Goal: Task Accomplishment & Management: Use online tool/utility

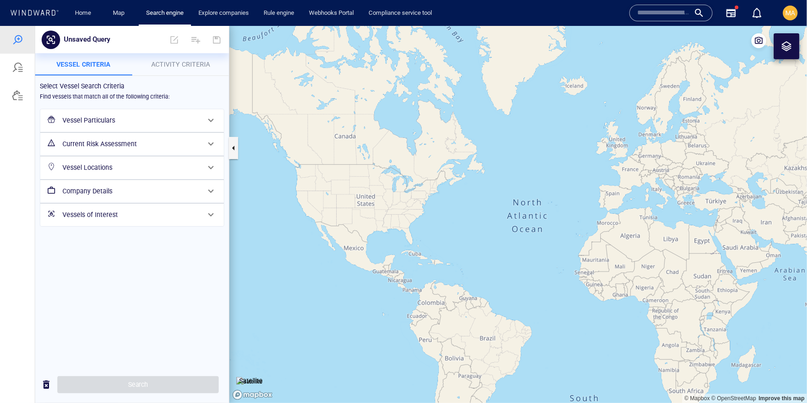
click at [83, 117] on h6 "Vessel Particulars" at bounding box center [130, 120] width 137 height 12
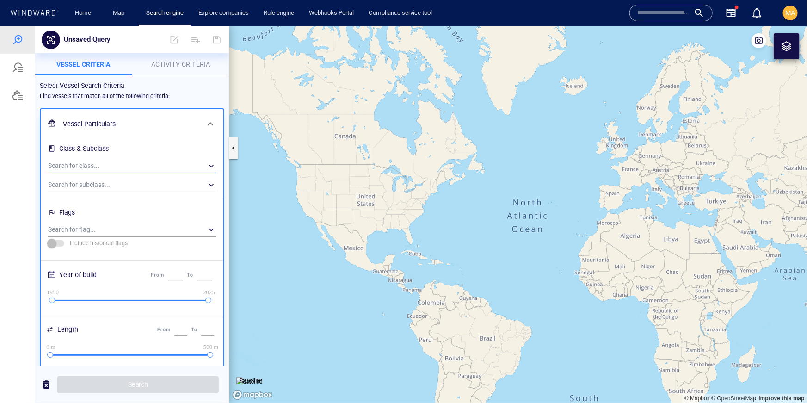
click at [110, 168] on div "​" at bounding box center [132, 166] width 168 height 14
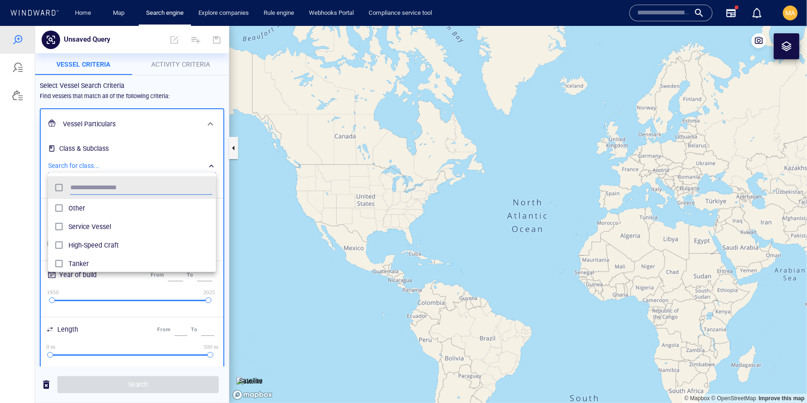
scroll to position [92, 168]
type input "*"
type input "**"
click at [84, 211] on span "Tanker" at bounding box center [140, 207] width 144 height 11
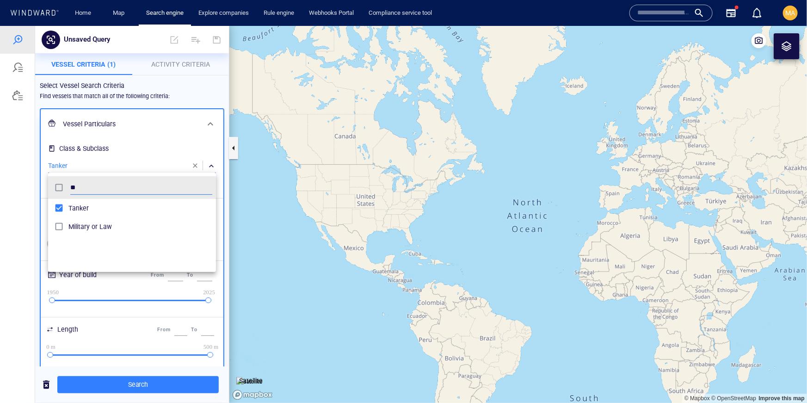
click at [158, 141] on div at bounding box center [403, 213] width 807 height 377
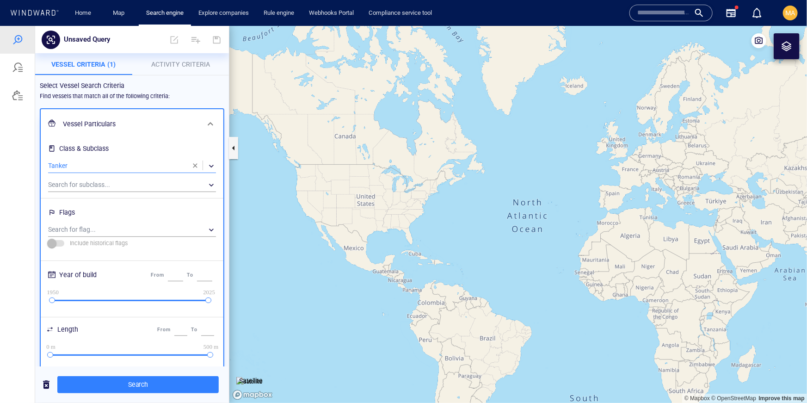
click at [208, 64] on span "Activity Criteria" at bounding box center [180, 63] width 59 height 7
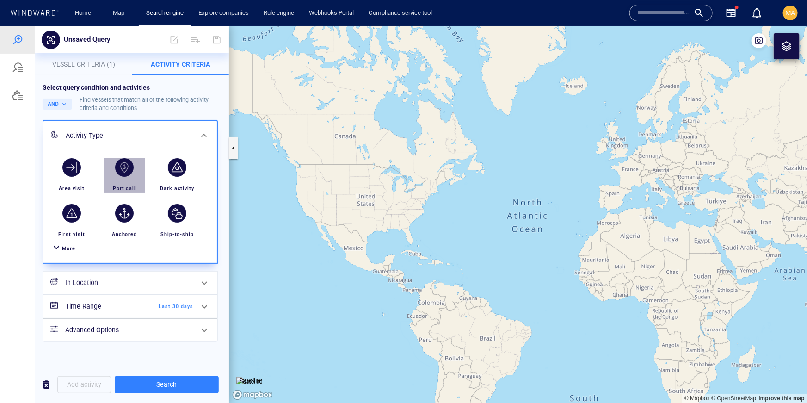
click at [138, 180] on div "Port call" at bounding box center [124, 188] width 31 height 16
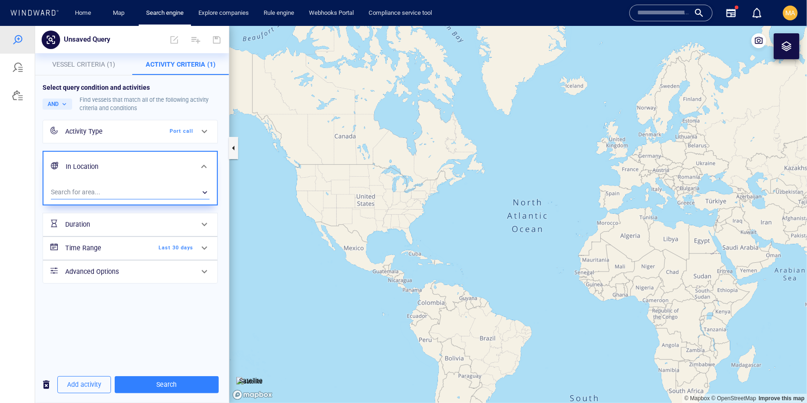
click at [117, 193] on div "​" at bounding box center [130, 192] width 159 height 14
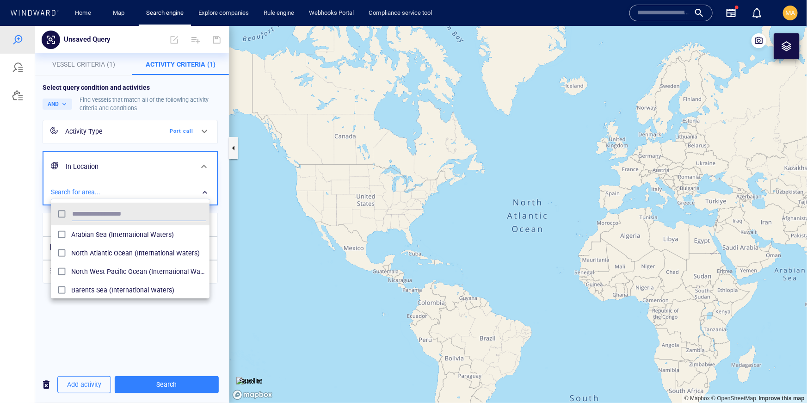
scroll to position [92, 159]
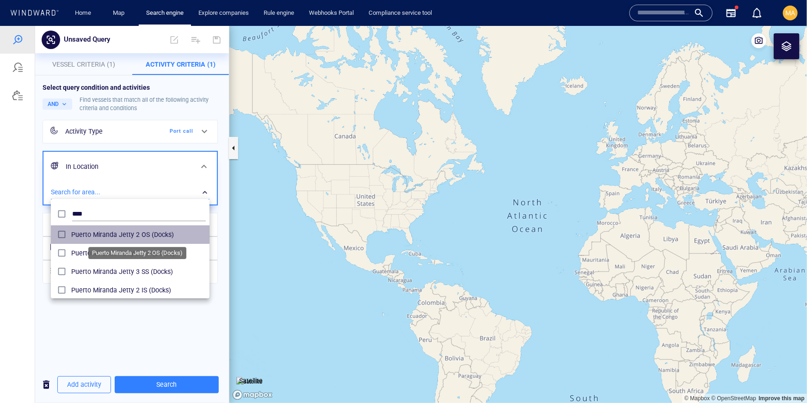
click at [77, 238] on span "Puerto Miranda Jetty 2 OS (Docks)" at bounding box center [138, 233] width 134 height 11
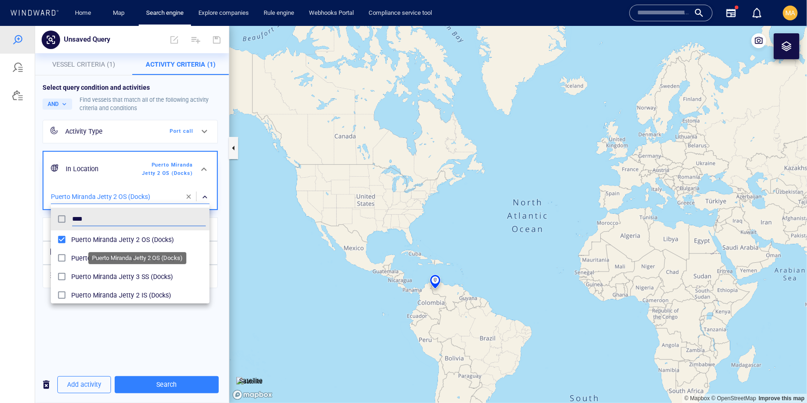
click at [82, 237] on span "Puerto Miranda Jetty 2 OS (Docks)" at bounding box center [138, 238] width 134 height 11
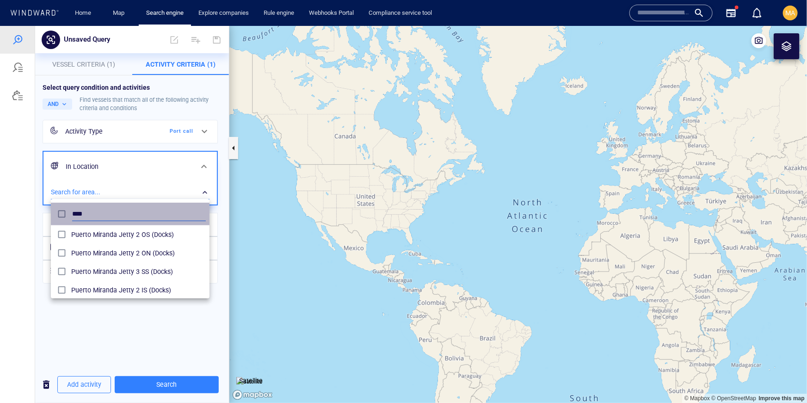
click at [93, 213] on input "****" at bounding box center [139, 214] width 134 height 14
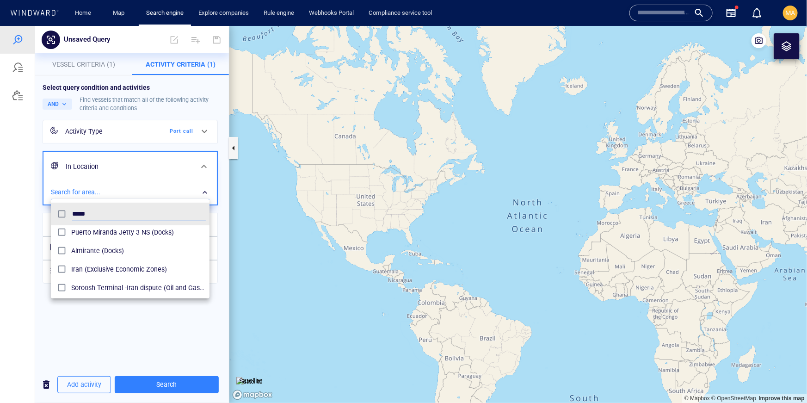
scroll to position [94, 0]
click at [104, 271] on span "Iran (Exclusive Economic Zones)" at bounding box center [138, 269] width 134 height 11
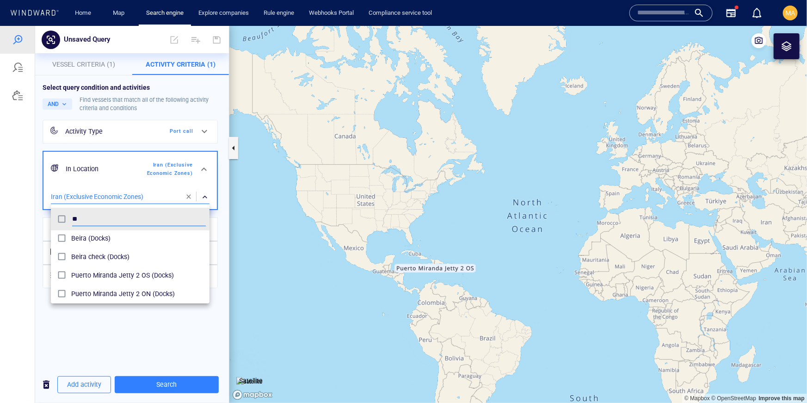
type input "*"
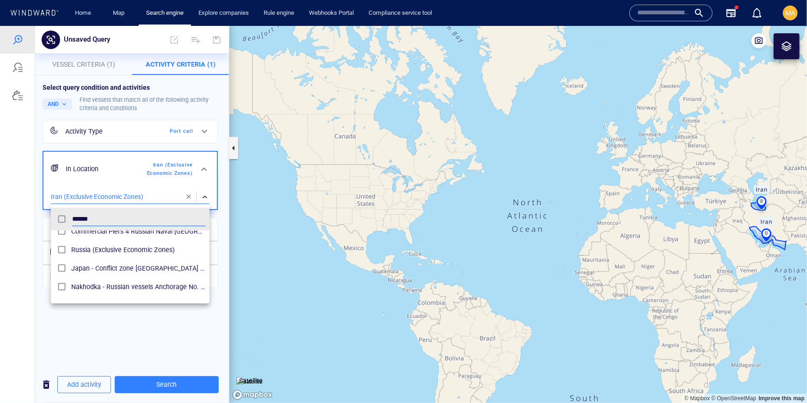
scroll to position [247, 0]
type input "******"
click at [86, 249] on span "Russia (Exclusive Economic Zones)" at bounding box center [138, 250] width 134 height 11
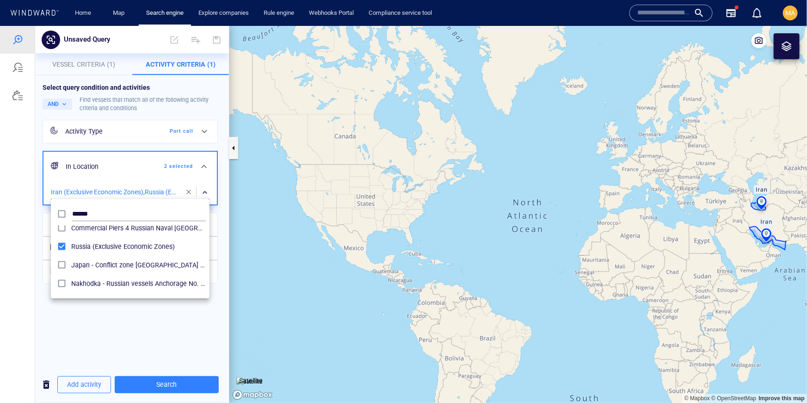
drag, startPoint x: 127, startPoint y: 352, endPoint x: 130, endPoint y: 361, distance: 9.5
click at [127, 353] on div at bounding box center [403, 213] width 807 height 377
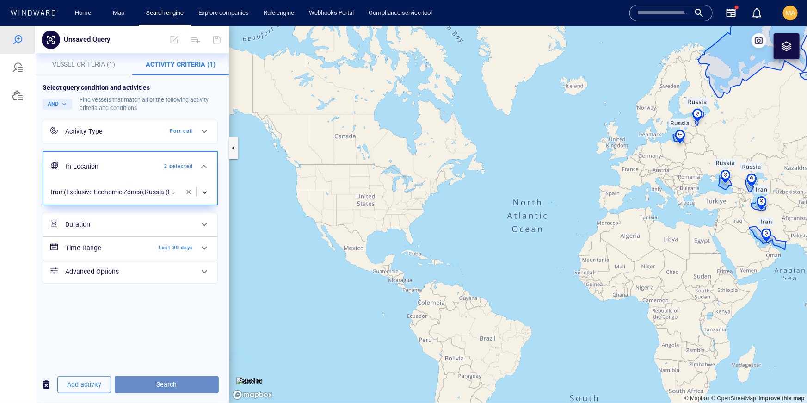
click at [158, 385] on span "Search" at bounding box center [166, 384] width 89 height 12
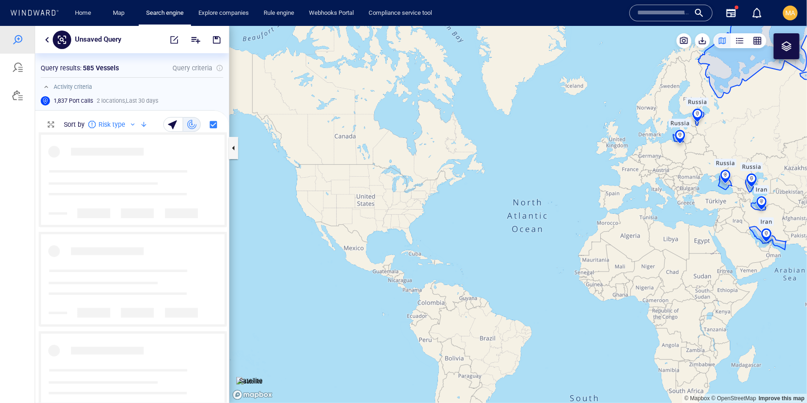
scroll to position [269, 194]
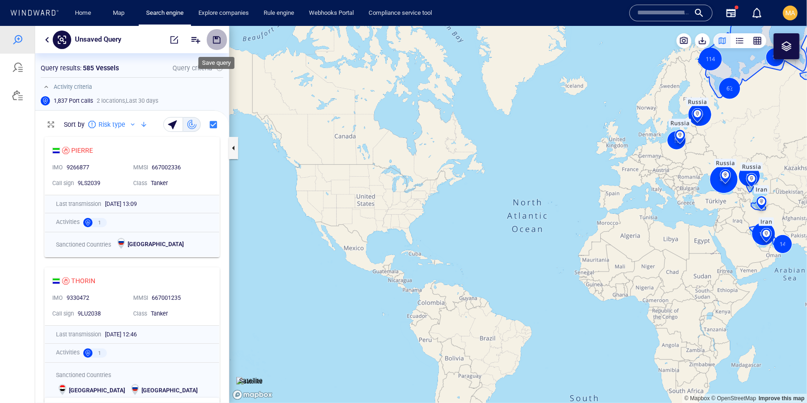
click at [212, 38] on span "button" at bounding box center [216, 39] width 9 height 9
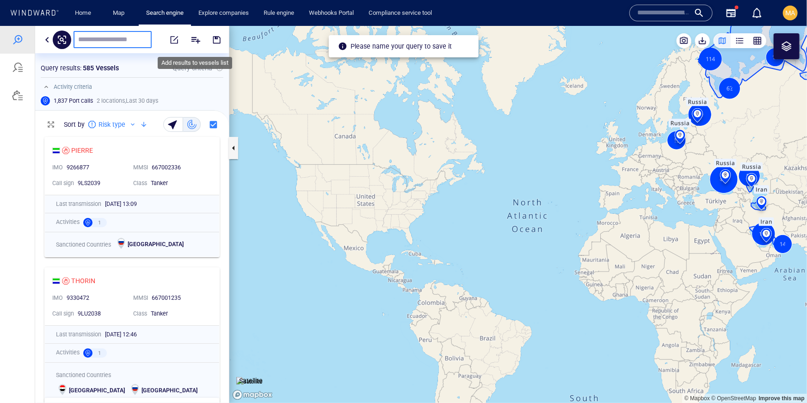
click at [199, 40] on icon "Add" at bounding box center [195, 39] width 11 height 11
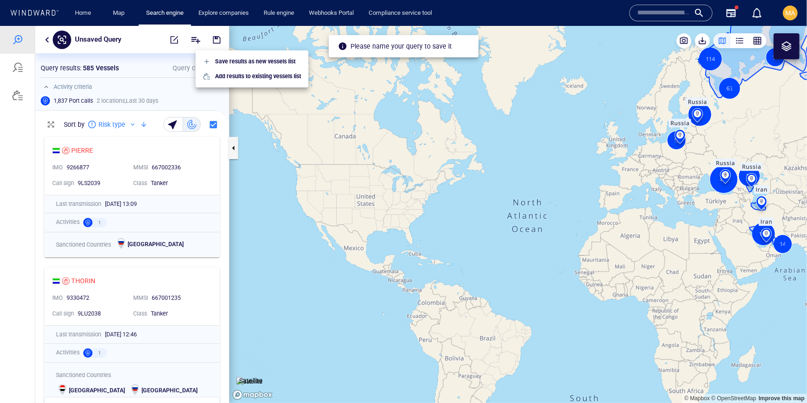
click at [177, 56] on div at bounding box center [403, 213] width 807 height 377
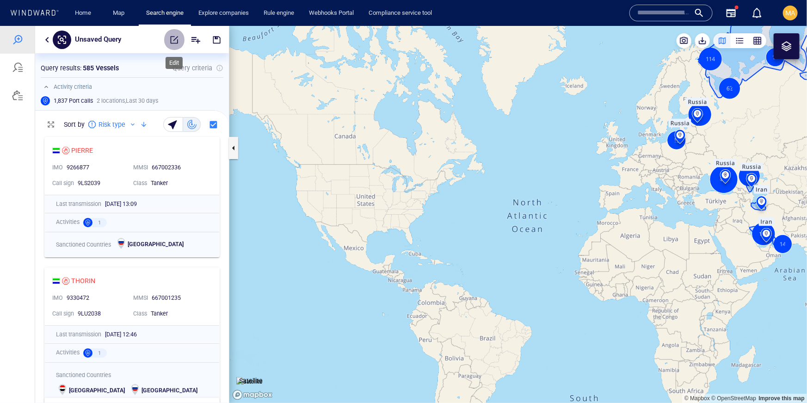
click at [176, 39] on span "button" at bounding box center [174, 39] width 9 height 9
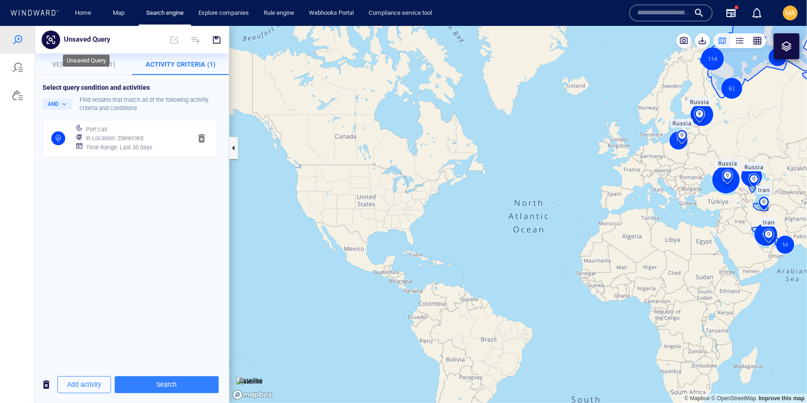
click at [96, 39] on p "Unsaved Query" at bounding box center [87, 39] width 46 height 12
type input "**********"
click at [168, 320] on div "Select query condition and activities AND Find vessels that match all of the fo…" at bounding box center [132, 220] width 194 height 291
click at [215, 36] on span "button" at bounding box center [216, 39] width 9 height 9
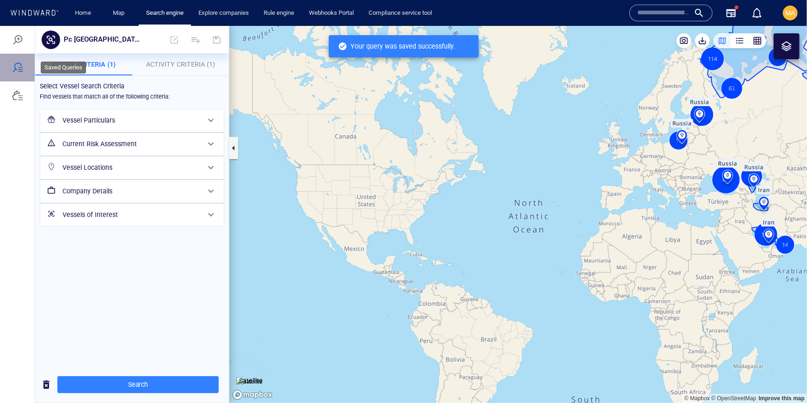
click at [18, 70] on div at bounding box center [17, 66] width 11 height 11
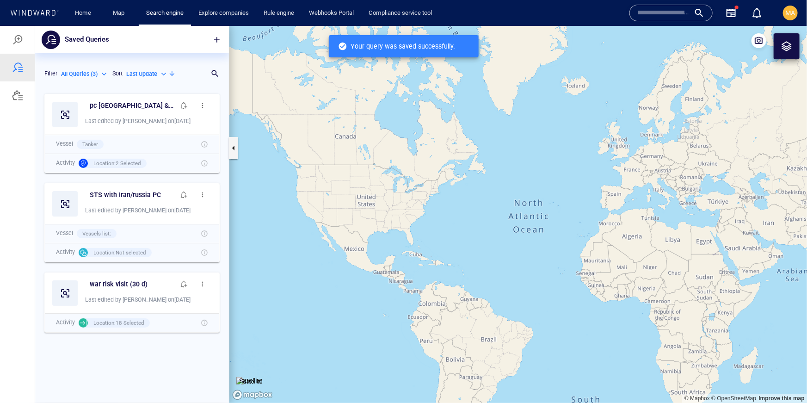
scroll to position [313, 194]
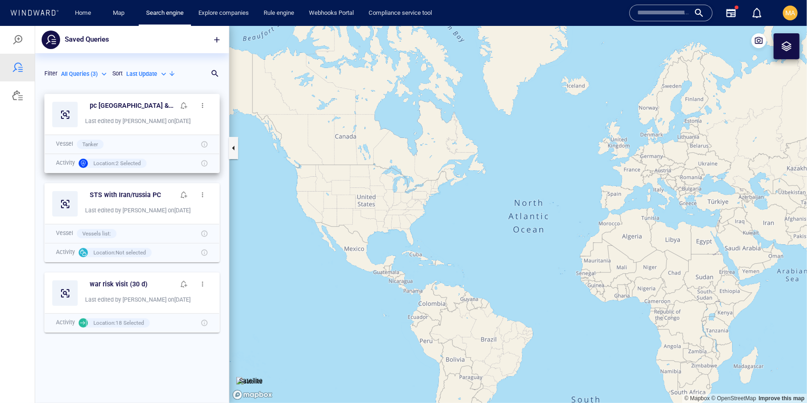
click at [206, 102] on span "button" at bounding box center [202, 104] width 7 height 7
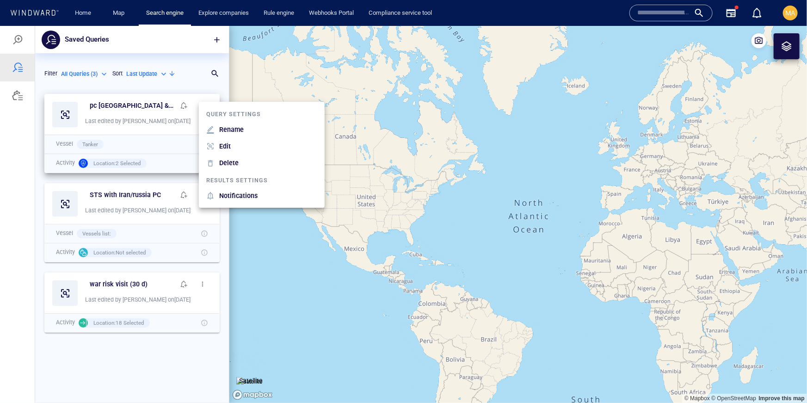
click at [165, 344] on div at bounding box center [403, 213] width 807 height 377
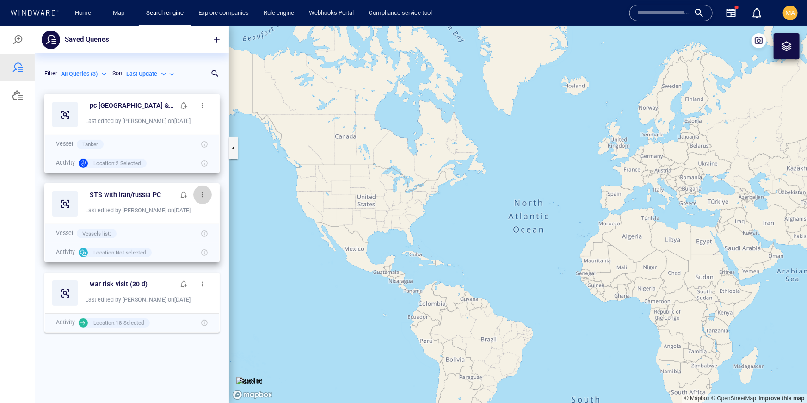
click at [207, 192] on button "button" at bounding box center [202, 194] width 18 height 18
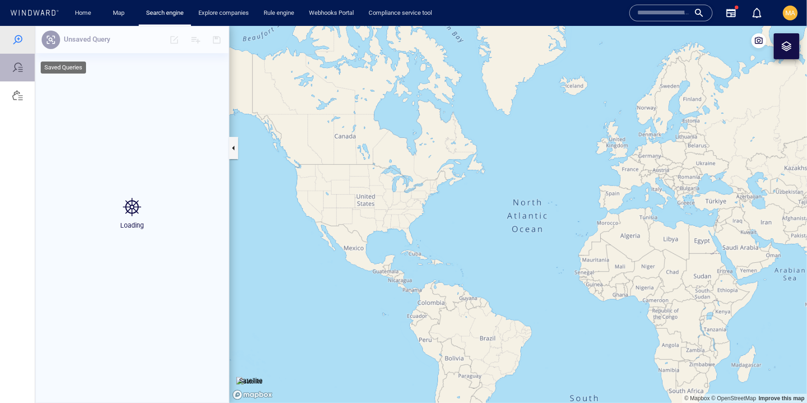
click at [11, 74] on div at bounding box center [17, 67] width 35 height 28
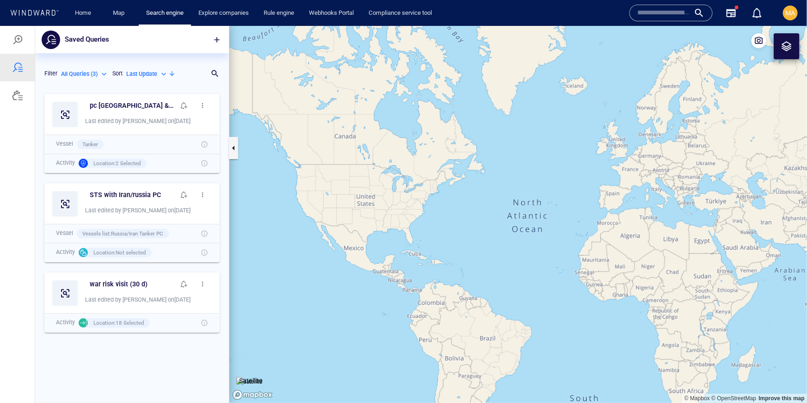
scroll to position [313, 194]
click at [209, 104] on button "button" at bounding box center [202, 105] width 18 height 18
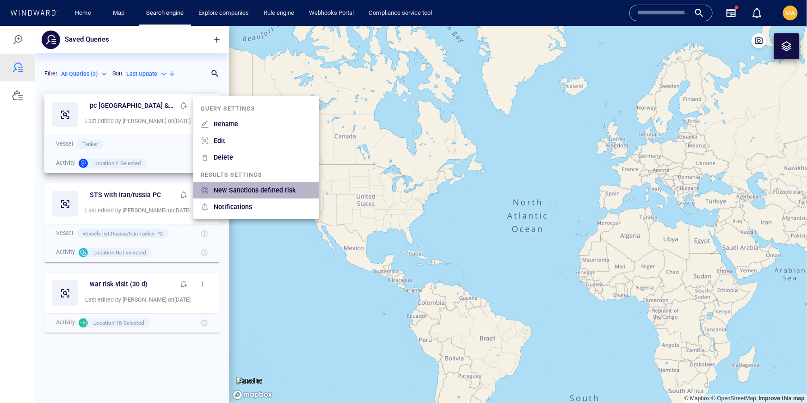
click at [275, 190] on p "New Sanctions defined risk" at bounding box center [255, 189] width 82 height 11
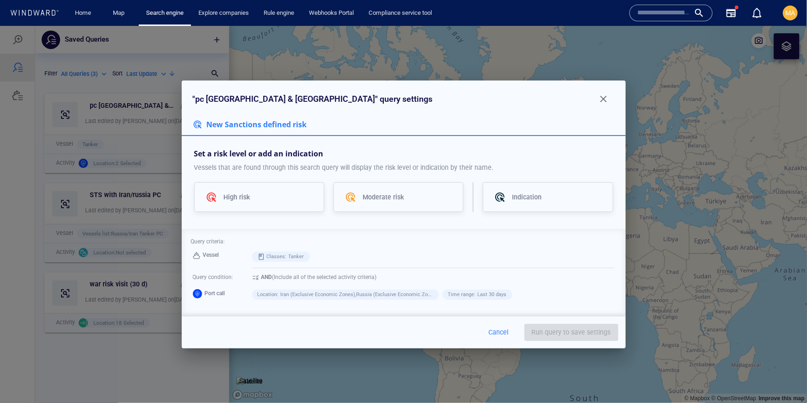
click at [278, 122] on span "New Sanctions defined risk" at bounding box center [256, 124] width 102 height 10
click at [404, 296] on p "Iran (Exclusive Economic Zones) , [GEOGRAPHIC_DATA] (Exclusive Economic Zones)" at bounding box center [357, 294] width 153 height 6
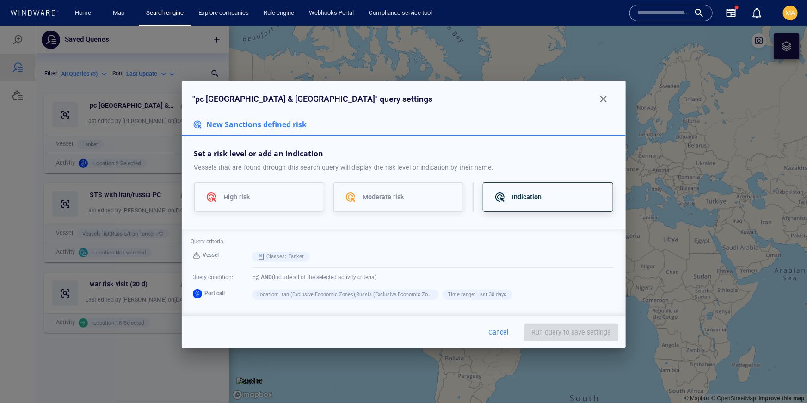
click at [508, 198] on div at bounding box center [503, 196] width 18 height 11
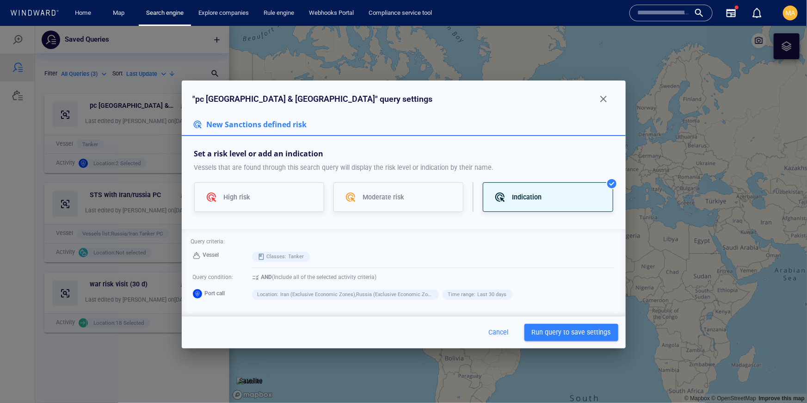
click at [556, 330] on span "Run query to save settings" at bounding box center [571, 332] width 79 height 12
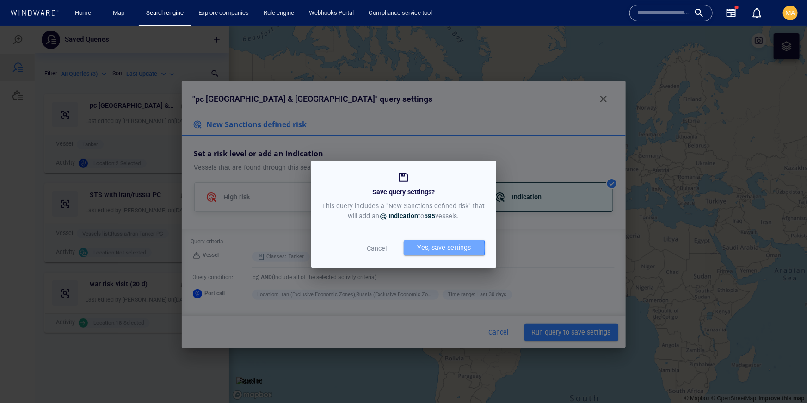
click at [442, 247] on div "Yes, save settings" at bounding box center [444, 246] width 57 height 15
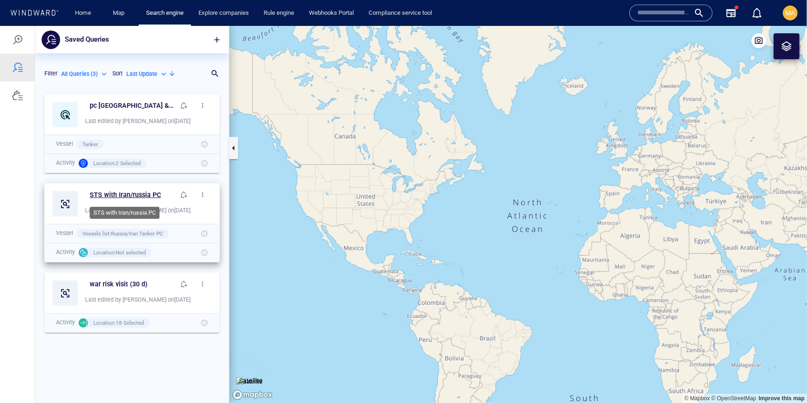
click at [145, 195] on h6 "STS with Iran/russia PC" at bounding box center [125, 195] width 71 height 12
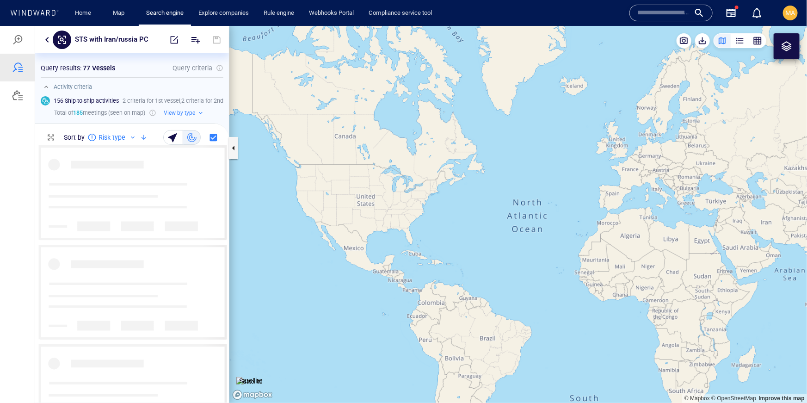
scroll to position [257, 194]
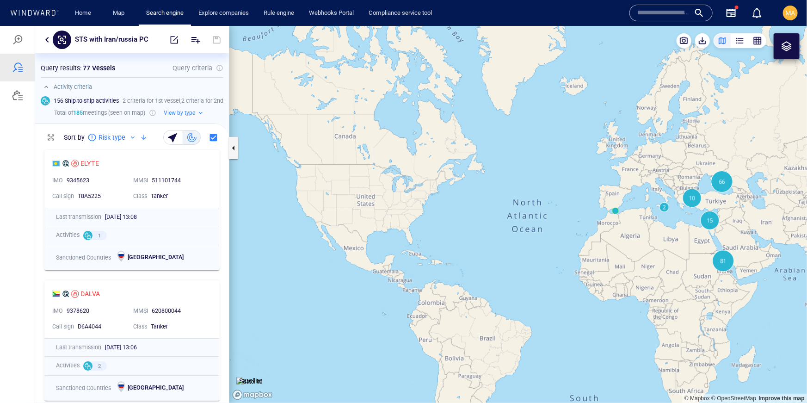
click at [72, 66] on p "Query results :" at bounding box center [61, 67] width 41 height 11
click at [45, 38] on button "button" at bounding box center [47, 39] width 11 height 11
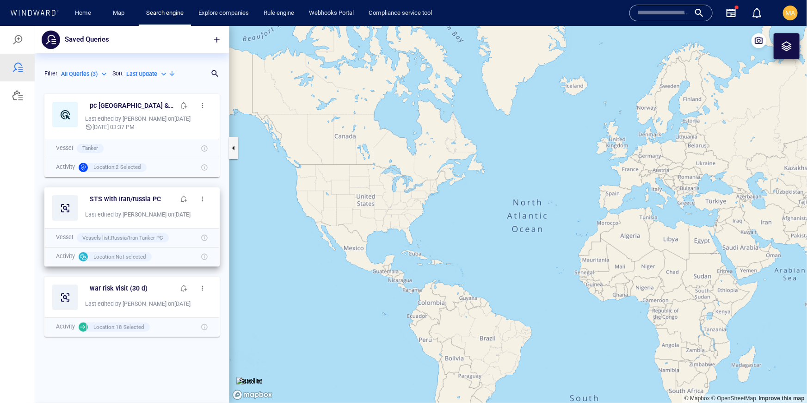
scroll to position [313, 194]
click at [205, 195] on span "button" at bounding box center [202, 198] width 7 height 7
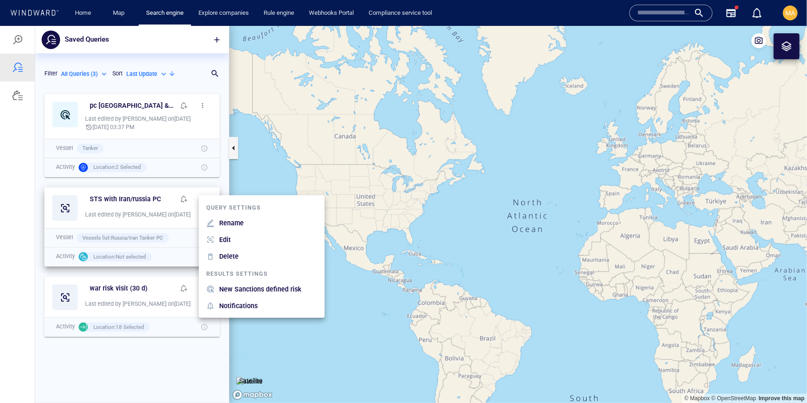
click at [233, 244] on div "Edit" at bounding box center [268, 239] width 102 height 15
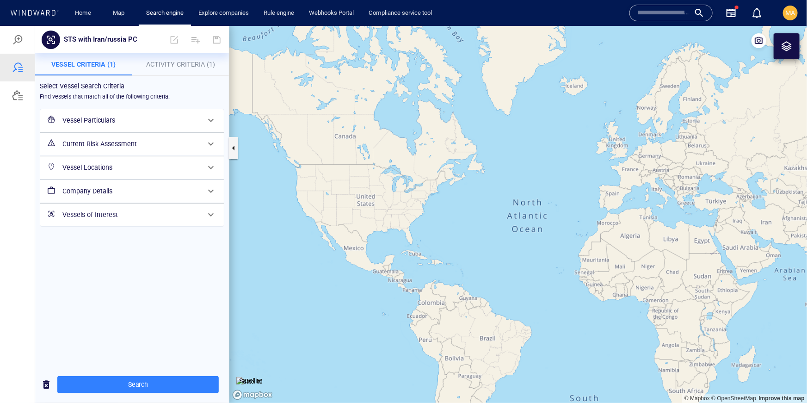
click at [121, 123] on h6 "Vessel Particulars" at bounding box center [130, 120] width 137 height 12
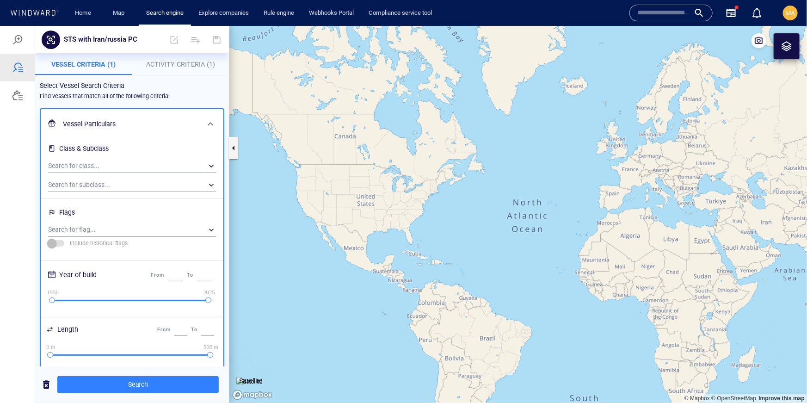
click at [103, 165] on div "​" at bounding box center [132, 166] width 168 height 14
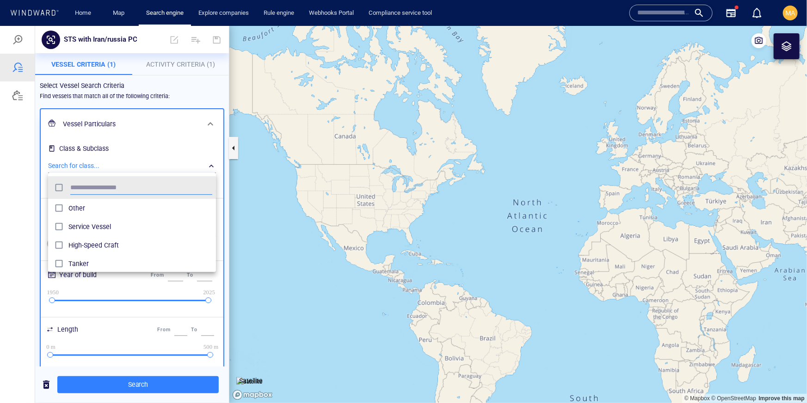
scroll to position [92, 168]
type input "***"
click at [93, 213] on span "Tanker" at bounding box center [140, 207] width 144 height 11
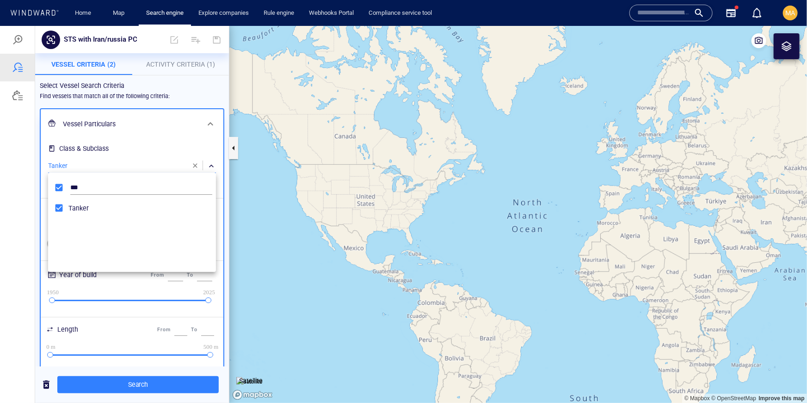
click at [34, 158] on div at bounding box center [403, 213] width 807 height 377
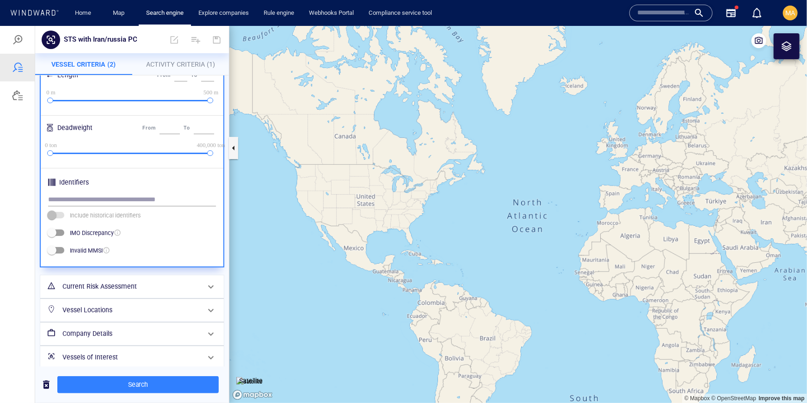
scroll to position [262, 0]
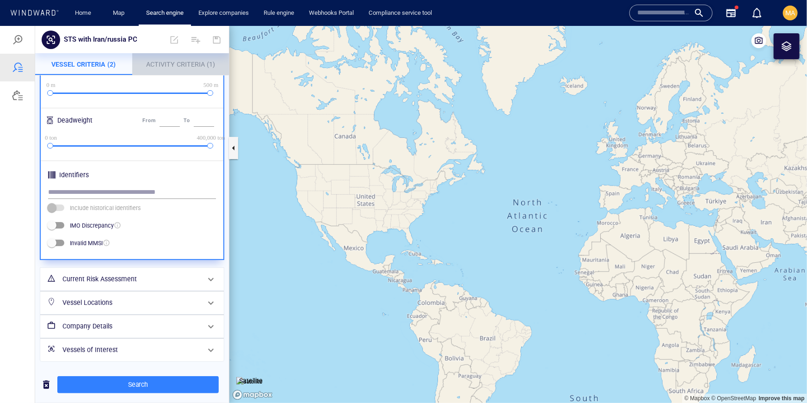
click at [166, 65] on span "Activity Criteria (1)" at bounding box center [180, 63] width 69 height 7
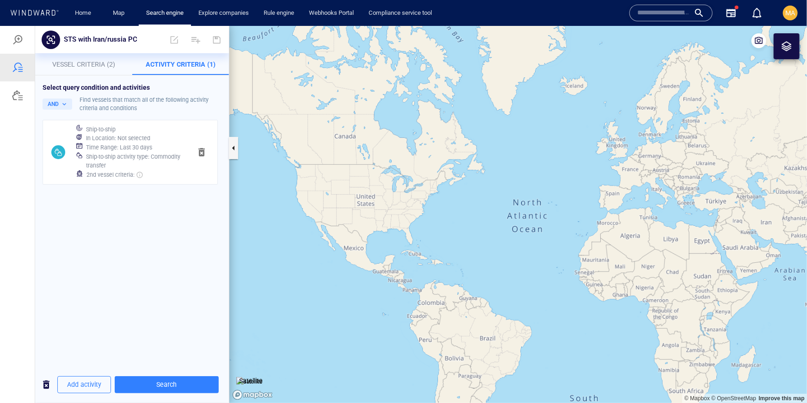
click at [135, 153] on h6 "Ship-to-ship activity type : Commodity transfer" at bounding box center [135, 161] width 98 height 18
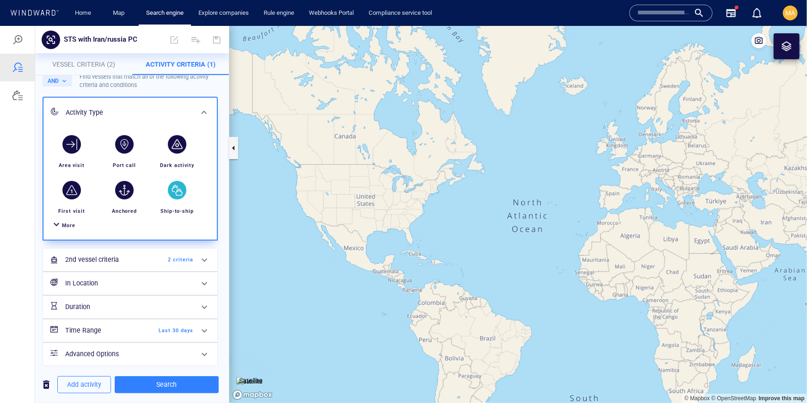
scroll to position [30, 0]
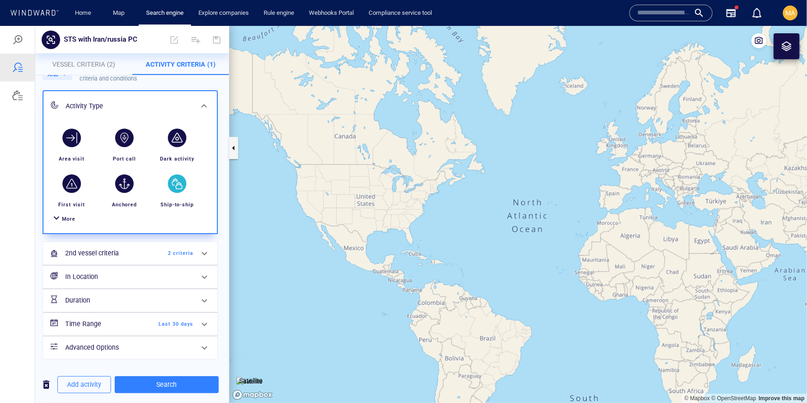
click at [133, 255] on h6 "2nd vessel criteria" at bounding box center [102, 253] width 75 height 12
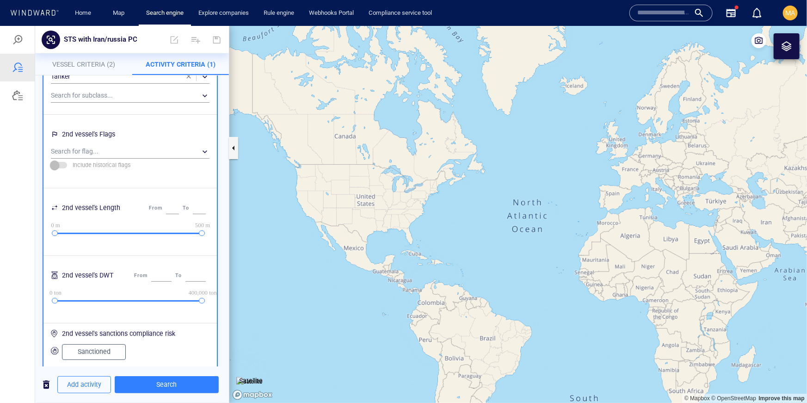
scroll to position [161, 0]
click at [84, 68] on p "Vessel Criteria (2)" at bounding box center [84, 63] width 86 height 11
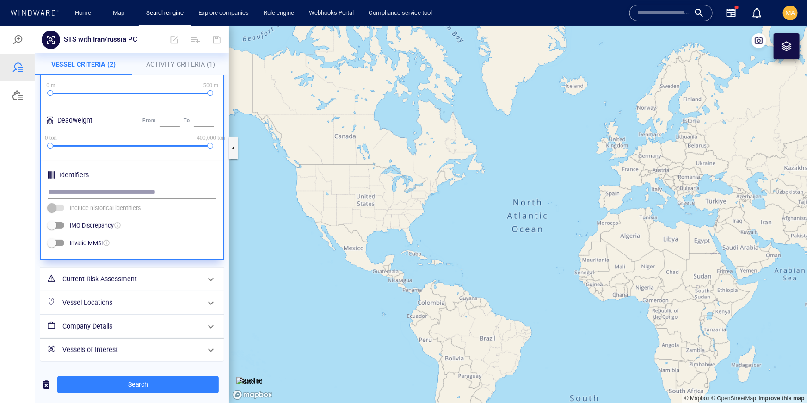
click at [100, 277] on h6 "Current Risk Assessment" at bounding box center [130, 279] width 137 height 12
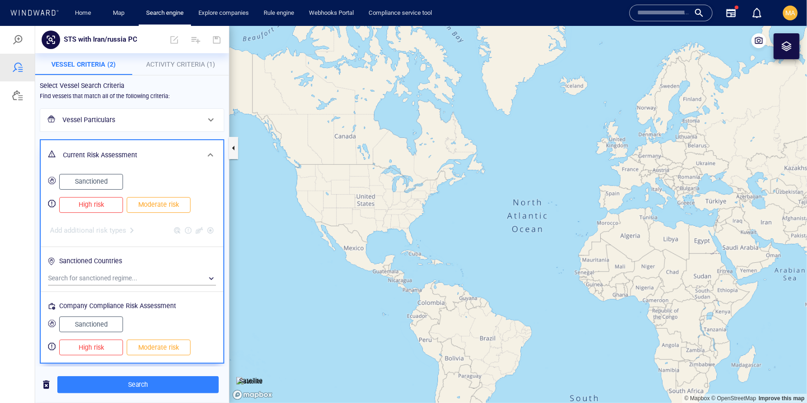
drag, startPoint x: 115, startPoint y: 226, endPoint x: 134, endPoint y: 225, distance: 18.5
click at [116, 226] on div "Add additional risk types" at bounding box center [132, 230] width 168 height 16
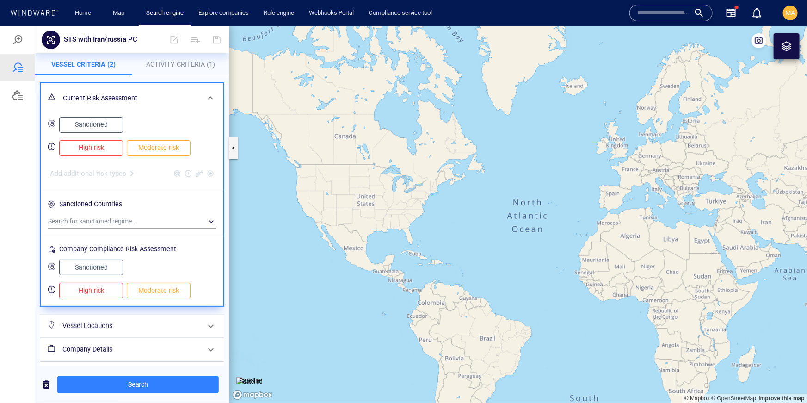
scroll to position [79, 0]
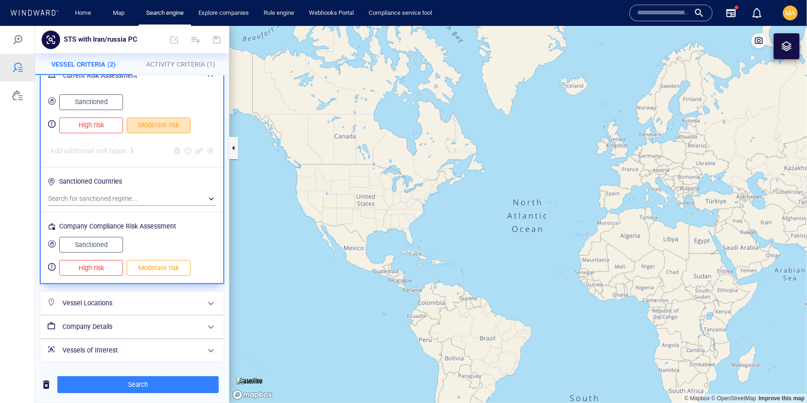
click at [171, 125] on span "Moderate risk" at bounding box center [158, 125] width 44 height 12
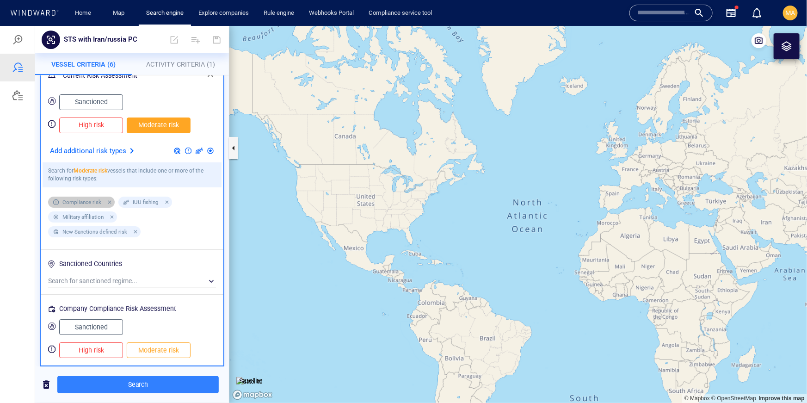
click at [108, 202] on div at bounding box center [108, 201] width 8 height 8
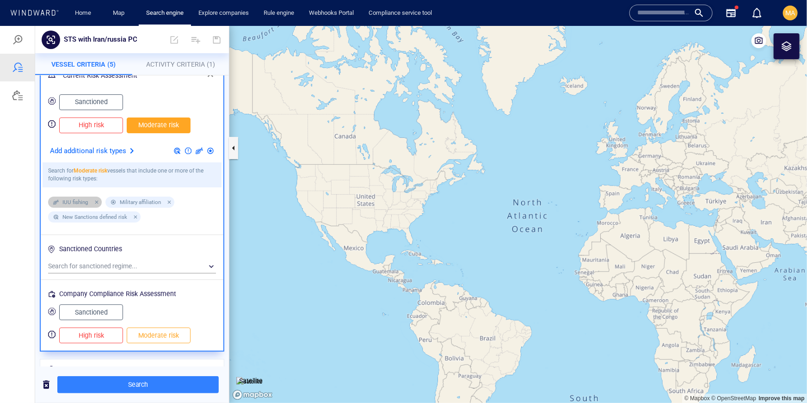
click at [97, 202] on div at bounding box center [95, 201] width 8 height 8
click at [110, 201] on div at bounding box center [110, 201] width 8 height 8
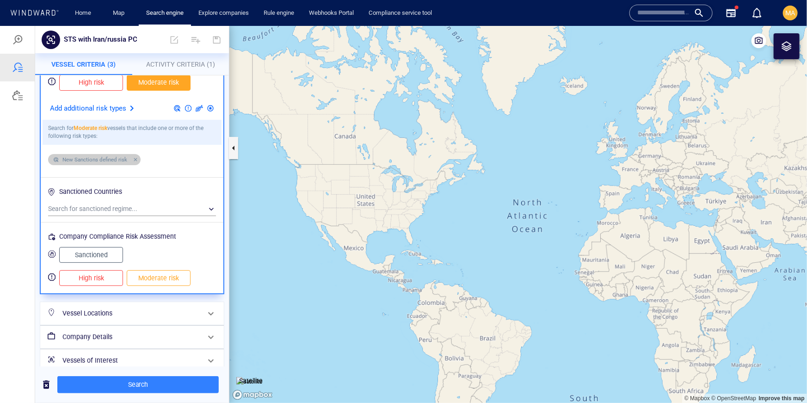
scroll to position [132, 0]
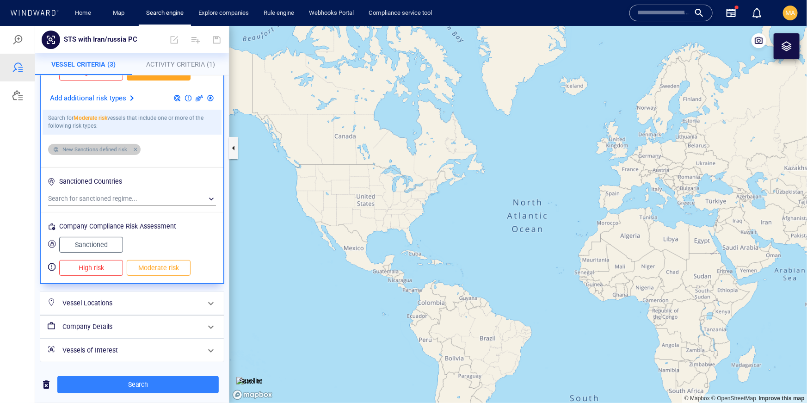
click at [97, 147] on span "New Sanctions defined risk" at bounding box center [96, 149] width 74 height 8
click at [169, 67] on span "Activity Criteria (1)" at bounding box center [180, 63] width 69 height 7
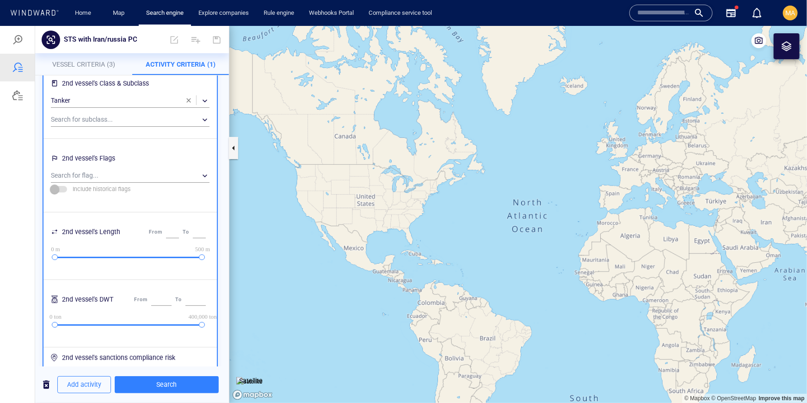
click at [91, 61] on span "Vessel Criteria (3)" at bounding box center [83, 63] width 63 height 7
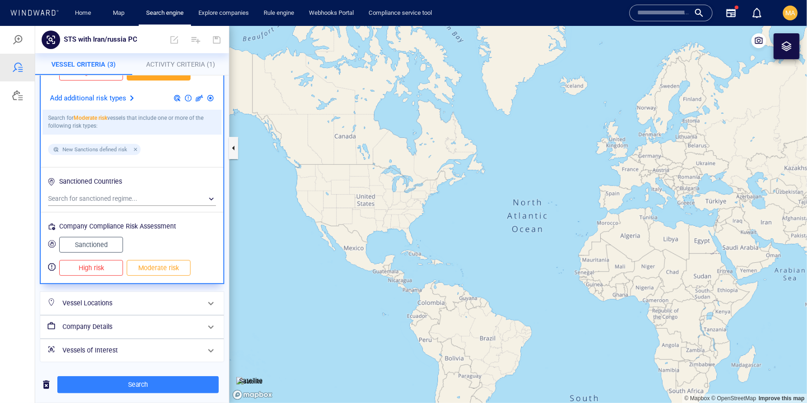
scroll to position [0, 0]
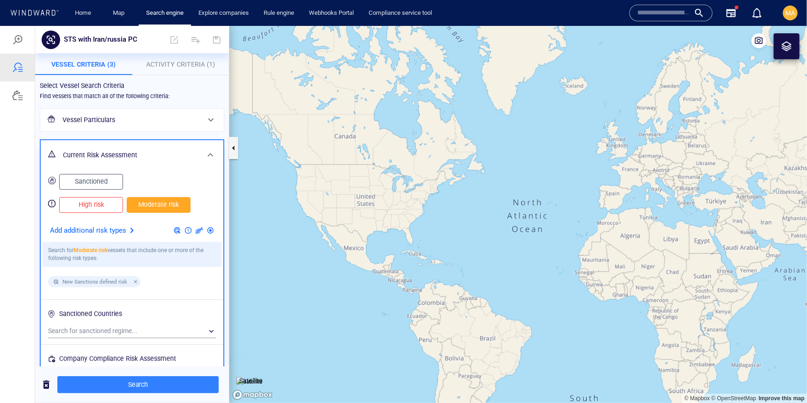
click at [104, 116] on h6 "Vessel Particulars" at bounding box center [130, 120] width 137 height 12
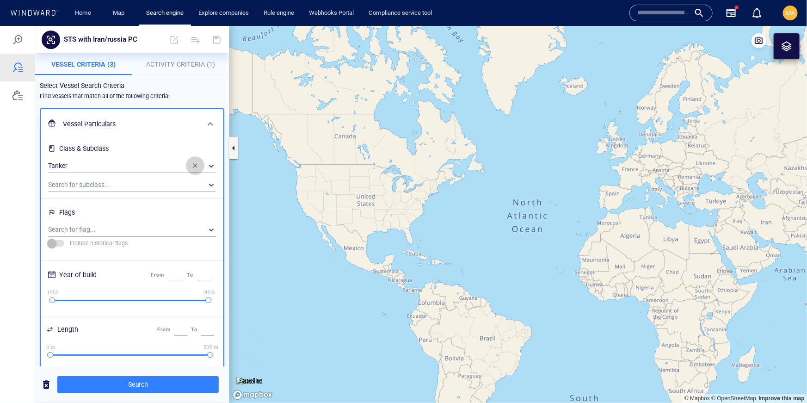
click at [192, 163] on span "button" at bounding box center [194, 164] width 7 height 7
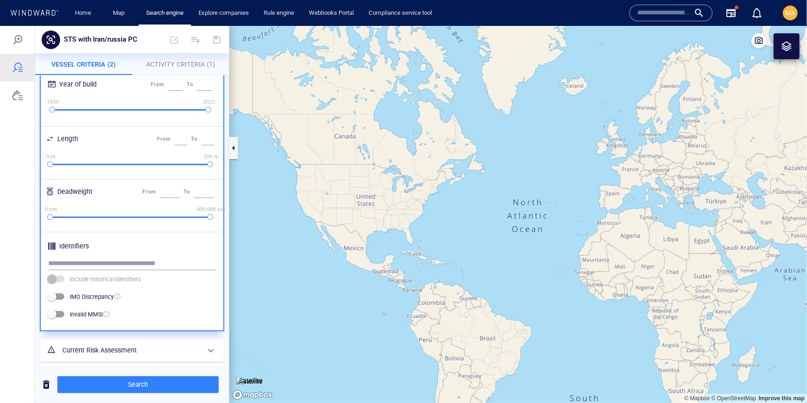
scroll to position [262, 0]
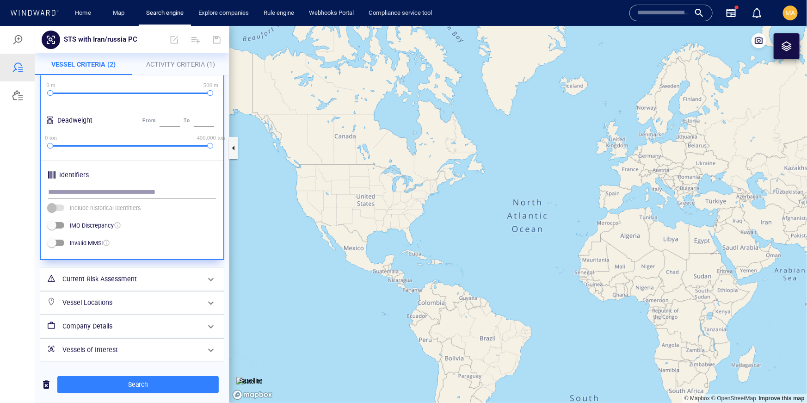
click at [108, 355] on div "Vessels of Interest" at bounding box center [131, 349] width 145 height 19
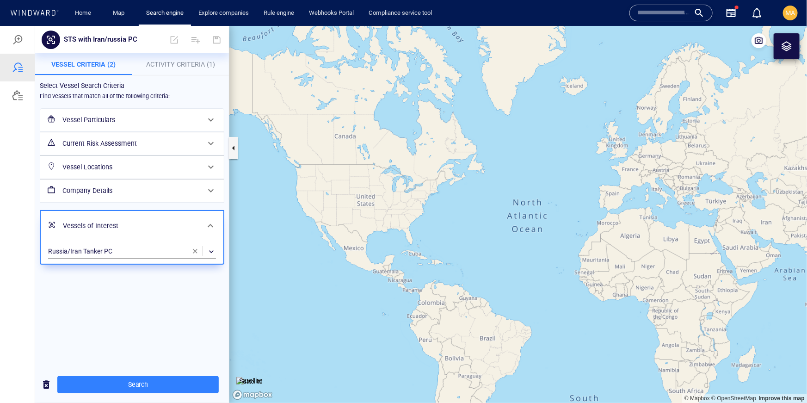
scroll to position [0, 0]
click at [190, 249] on button "button" at bounding box center [195, 250] width 18 height 18
click at [114, 121] on h6 "Vessel Particulars" at bounding box center [130, 120] width 137 height 12
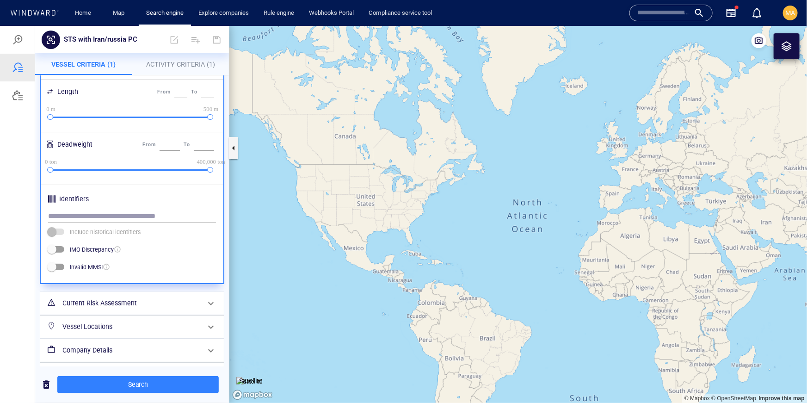
scroll to position [262, 0]
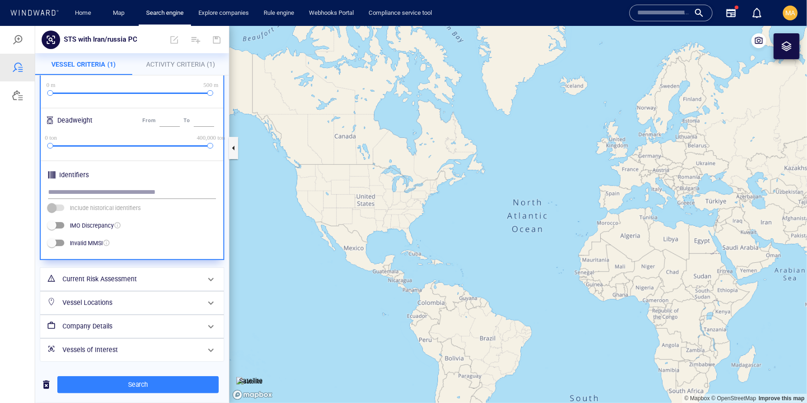
click at [137, 276] on h6 "Current Risk Assessment" at bounding box center [130, 279] width 137 height 12
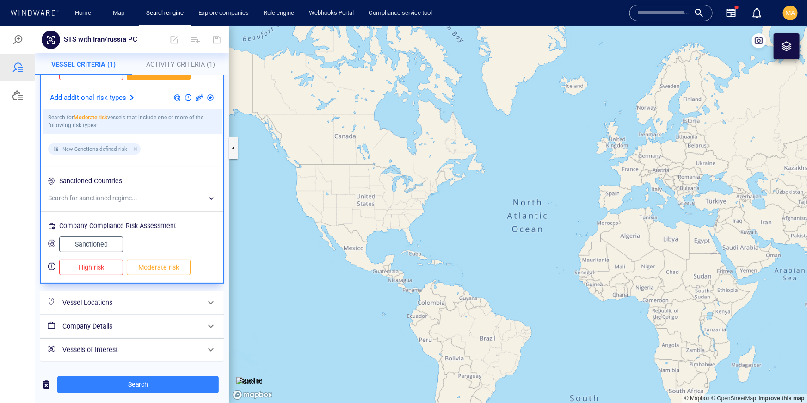
scroll to position [0, 0]
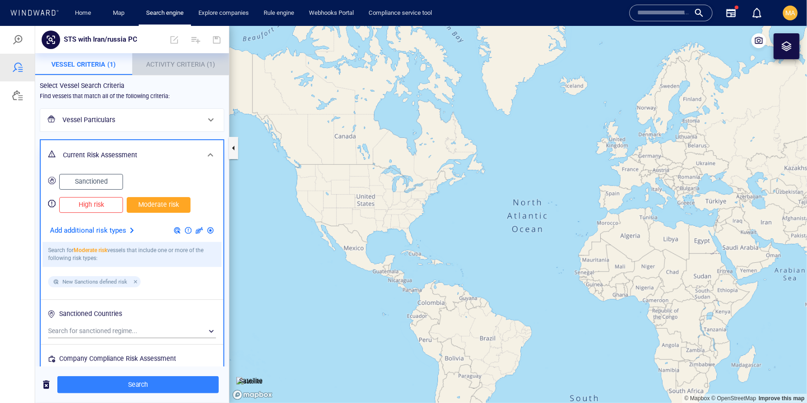
click at [181, 62] on span "Activity Criteria (1)" at bounding box center [180, 63] width 69 height 7
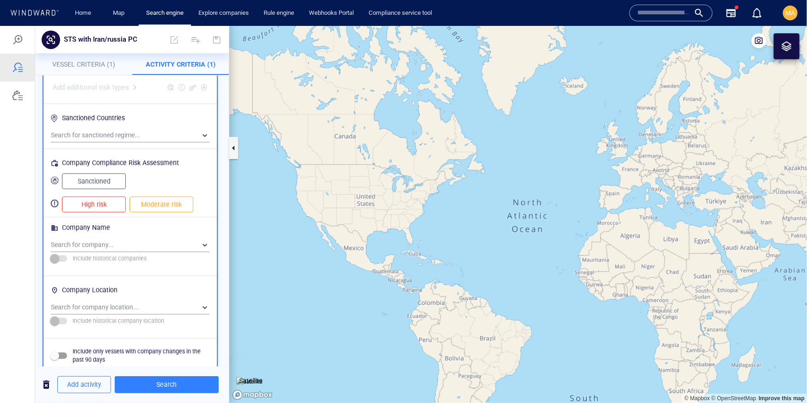
scroll to position [478, 0]
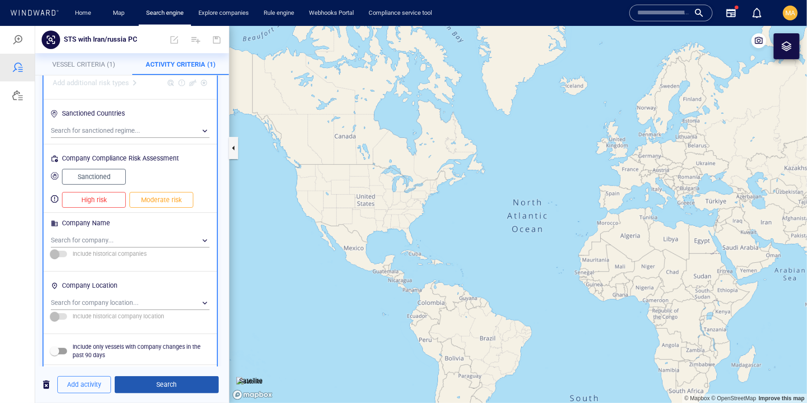
click at [177, 381] on span "Search" at bounding box center [166, 384] width 89 height 12
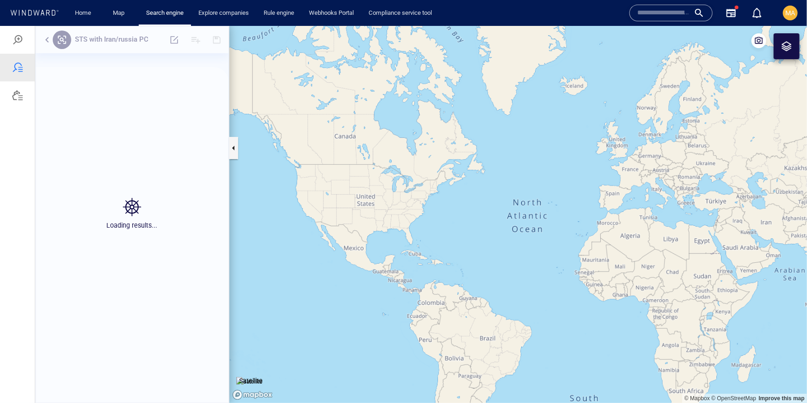
scroll to position [313, 194]
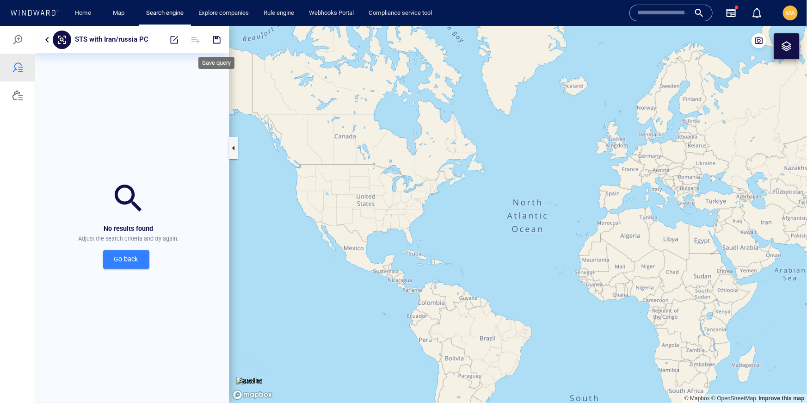
click at [212, 38] on button "button" at bounding box center [217, 39] width 20 height 22
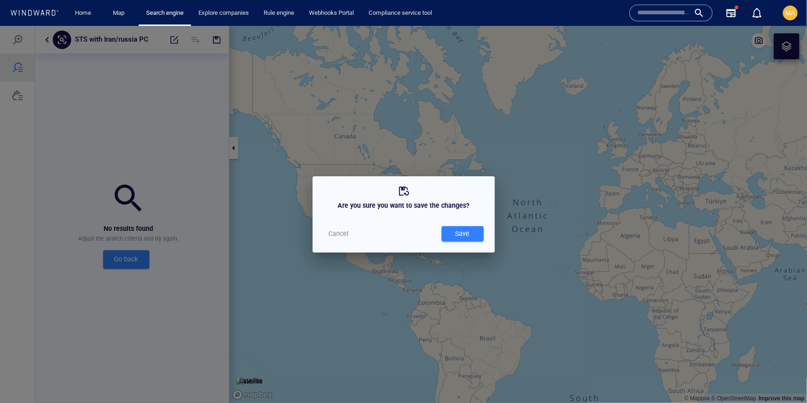
click at [461, 235] on div "Save" at bounding box center [462, 233] width 18 height 15
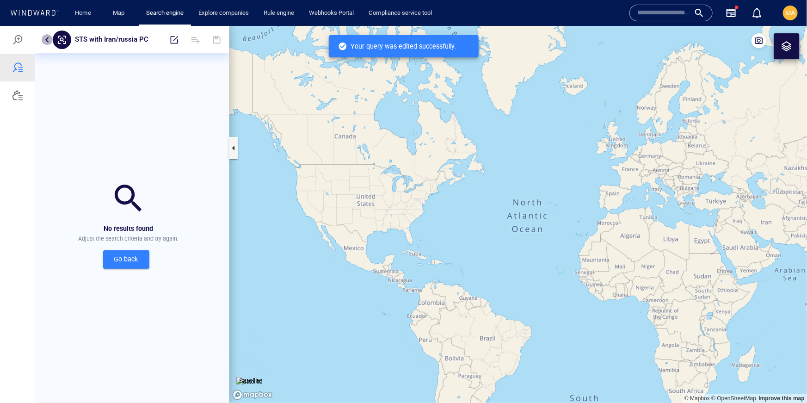
click at [47, 36] on button "button" at bounding box center [47, 39] width 11 height 11
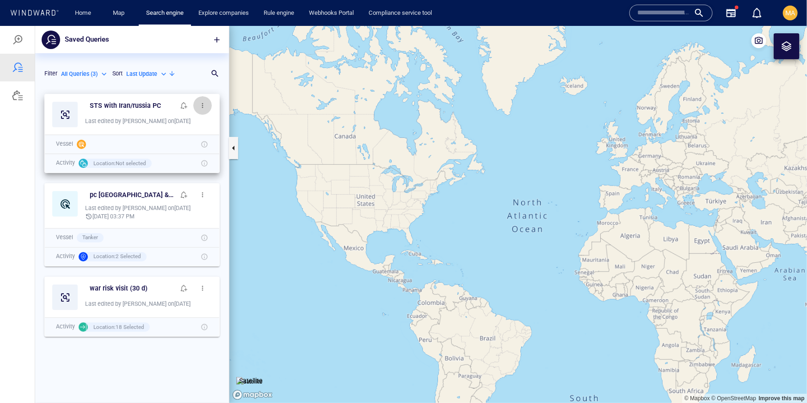
click at [205, 104] on span "button" at bounding box center [202, 104] width 7 height 7
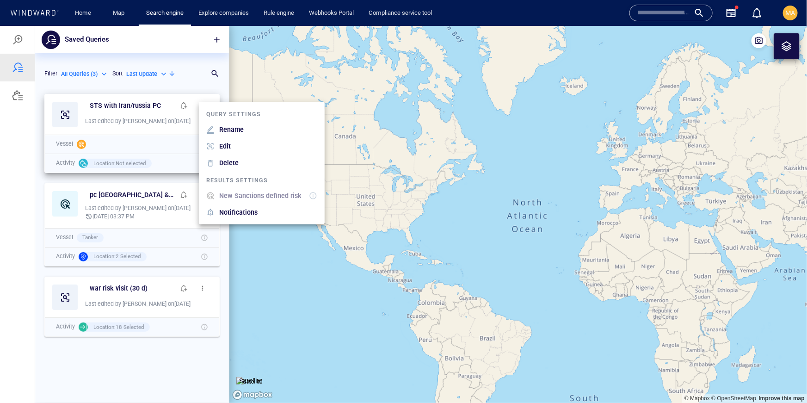
click at [211, 87] on div at bounding box center [403, 213] width 807 height 377
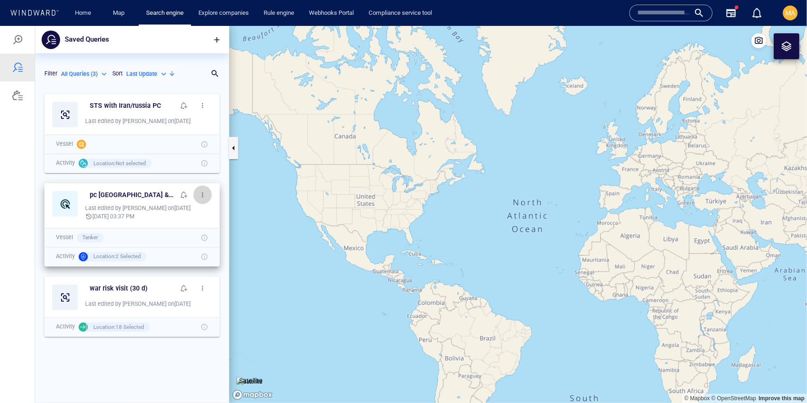
click at [206, 192] on span "button" at bounding box center [202, 193] width 7 height 7
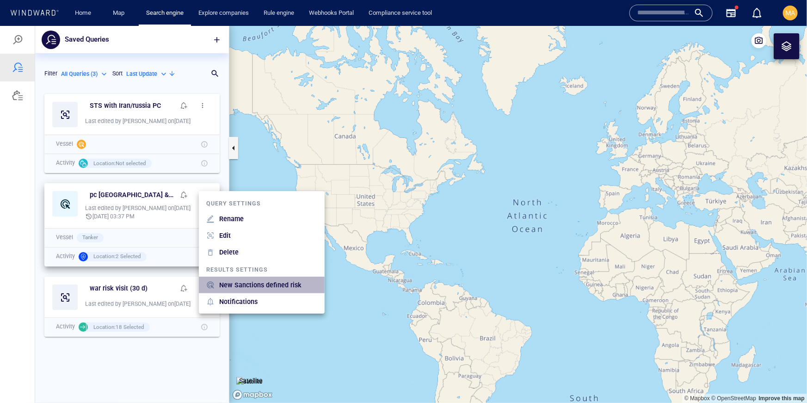
click at [242, 280] on p "New Sanctions defined risk" at bounding box center [260, 284] width 82 height 11
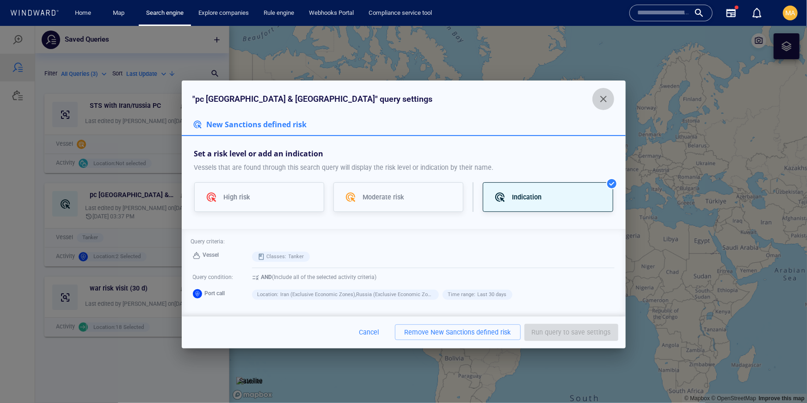
click at [599, 88] on button "button" at bounding box center [603, 98] width 22 height 22
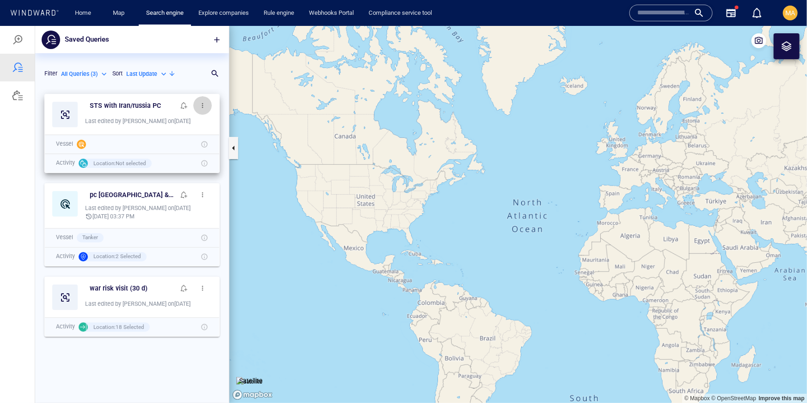
click at [202, 106] on span "button" at bounding box center [202, 104] width 7 height 7
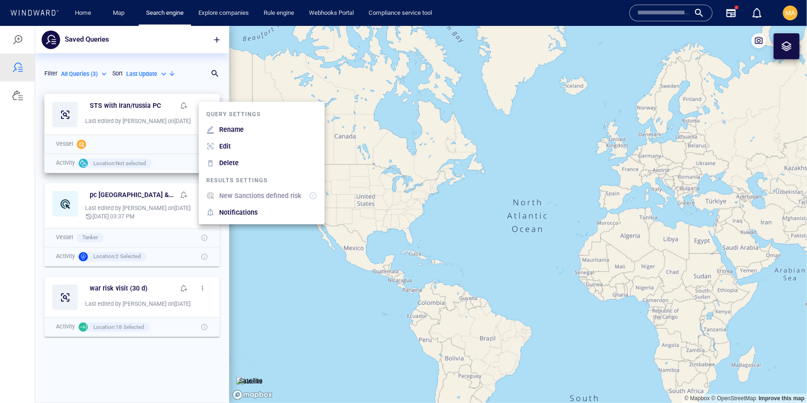
click at [246, 192] on p "New Sanctions defined risk" at bounding box center [260, 194] width 82 height 11
